Goal: Check status: Check status

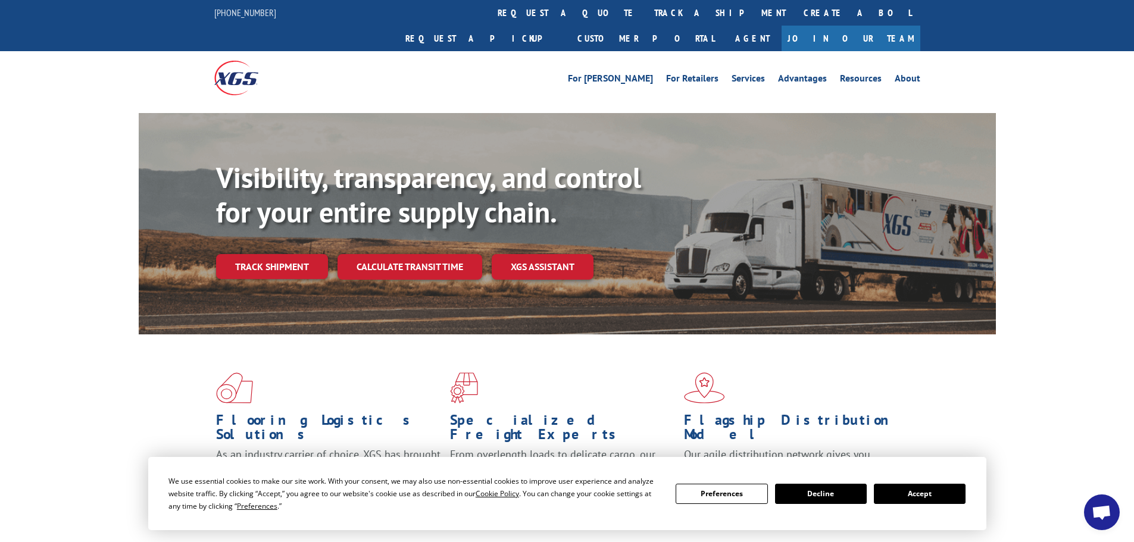
click at [283, 260] on div "Visibility, transparency, and control for your entire supply chain. Track shipm…" at bounding box center [606, 244] width 780 height 166
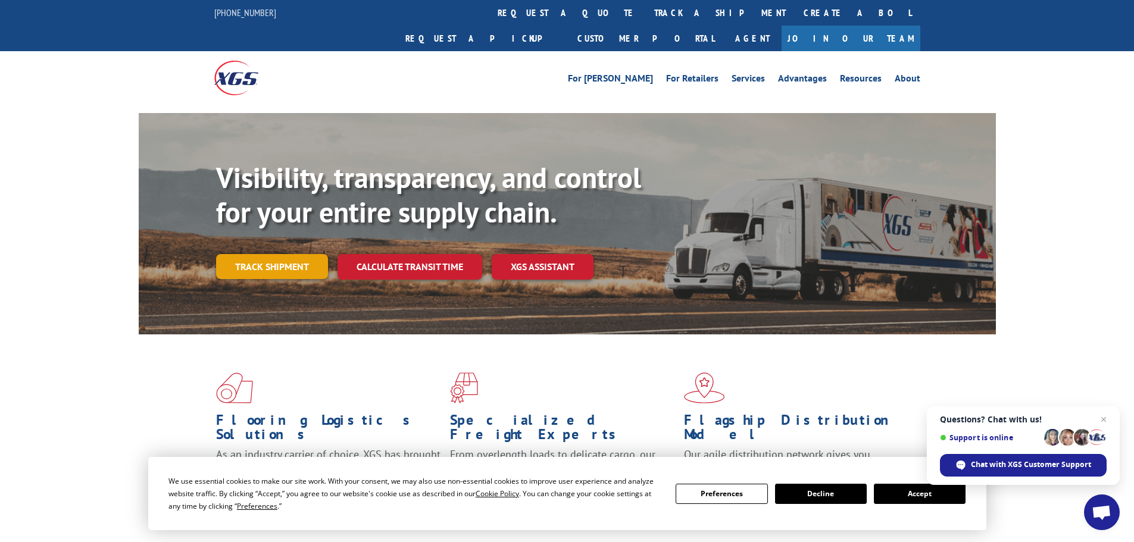
click at [305, 254] on link "Track shipment" at bounding box center [272, 266] width 112 height 25
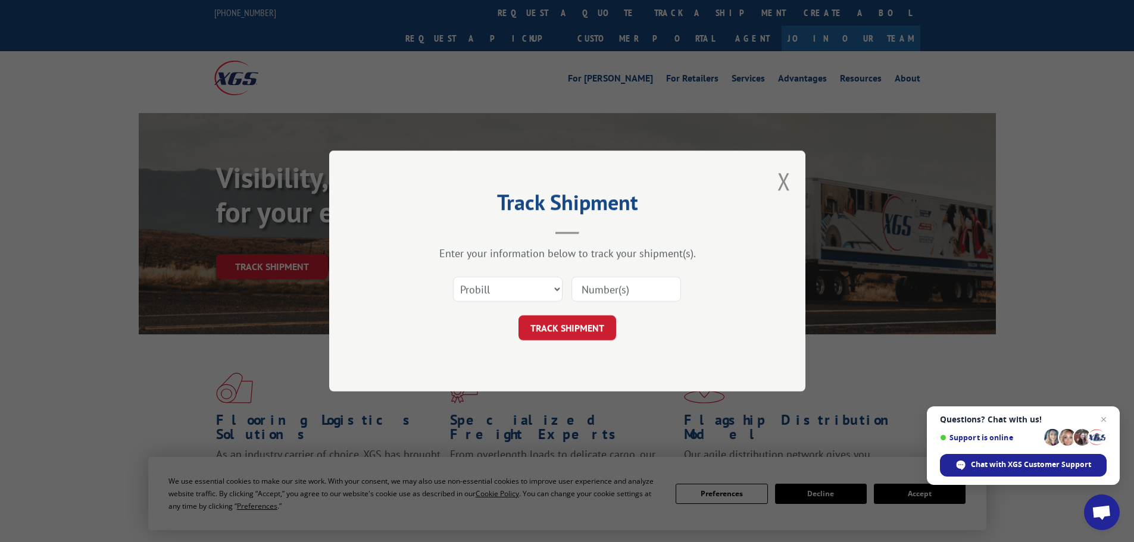
click at [587, 288] on input at bounding box center [626, 289] width 110 height 25
paste input "347033961"
type input "347033961"
click at [579, 335] on button "TRACK SHIPMENT" at bounding box center [567, 327] width 98 height 25
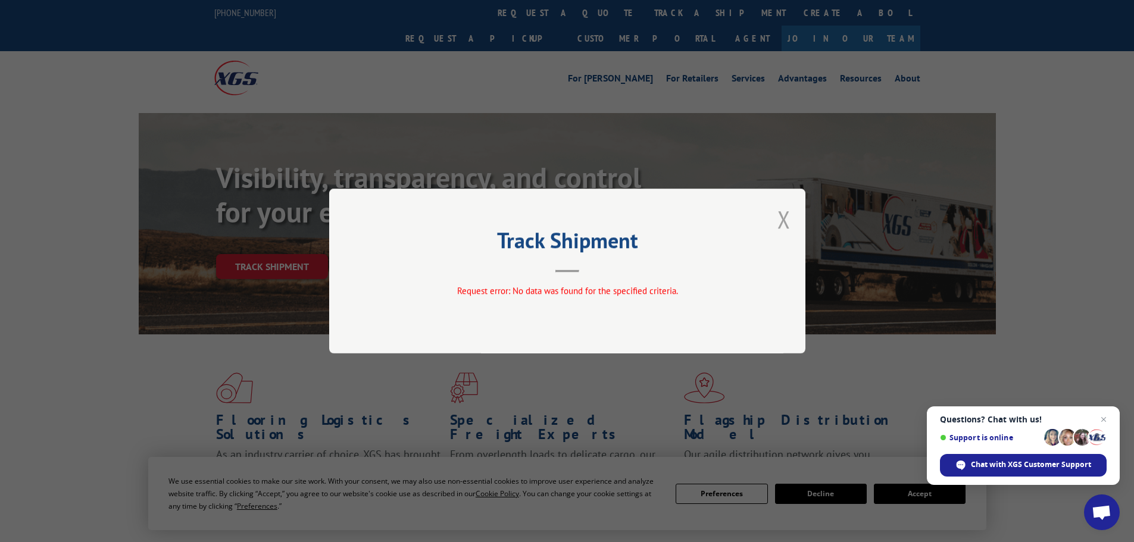
click at [783, 222] on button "Close modal" at bounding box center [783, 220] width 13 height 32
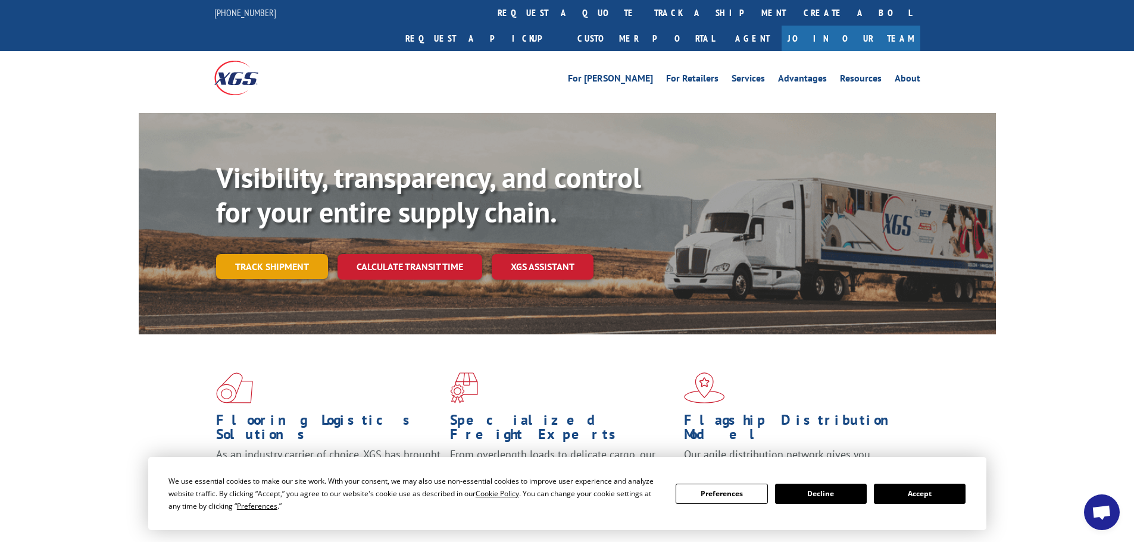
click at [243, 254] on link "Track shipment" at bounding box center [272, 266] width 112 height 25
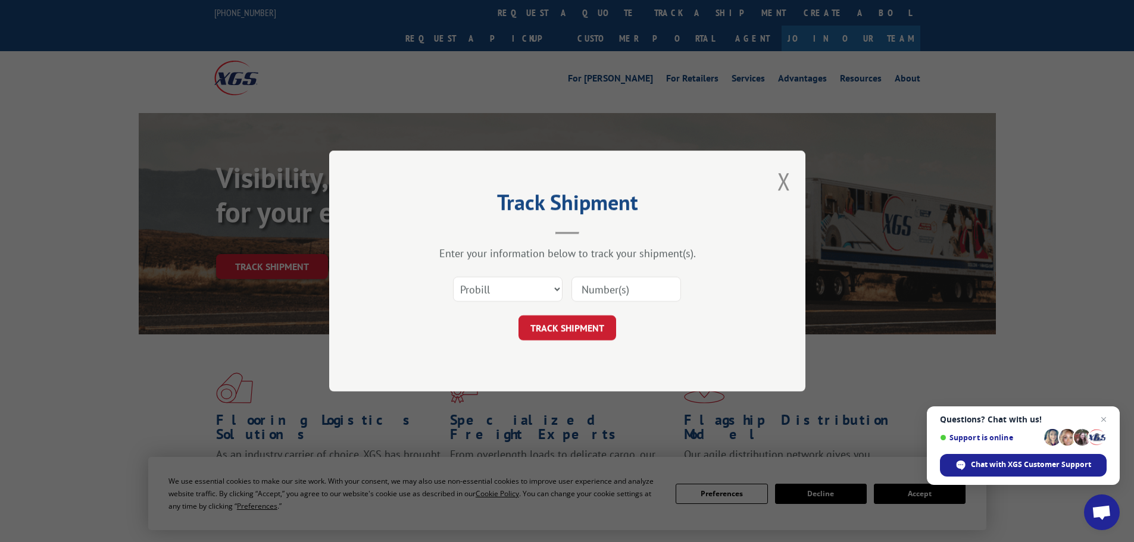
paste input "347033961"
type input "347033961"
click at [600, 326] on button "TRACK SHIPMENT" at bounding box center [567, 327] width 98 height 25
